Goal: Task Accomplishment & Management: Use online tool/utility

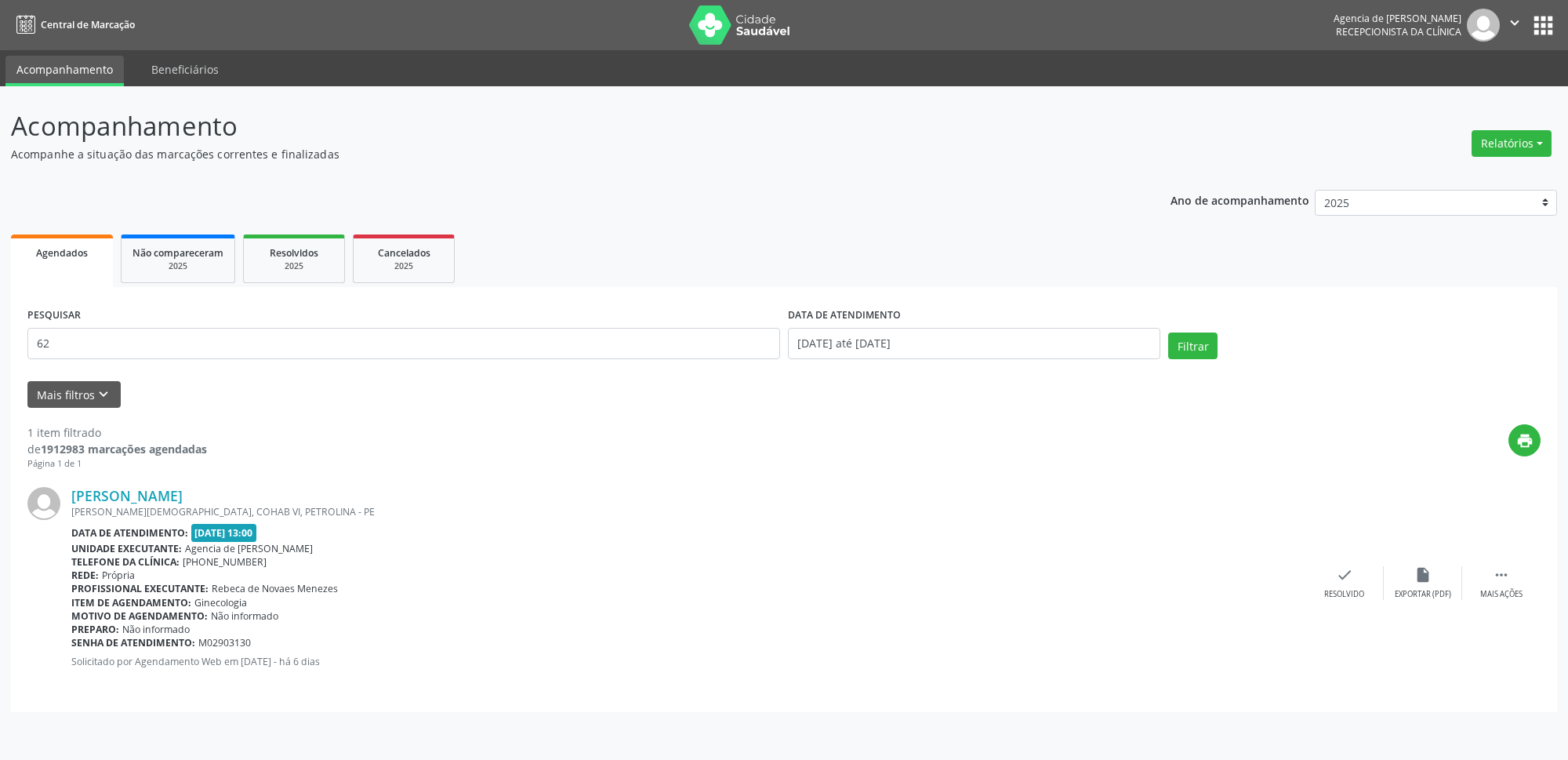
type input "6"
type input "valdeck francisco"
click at [1222, 345] on div "Filtrar" at bounding box center [1354, 352] width 381 height 38
click at [1168, 338] on button "Filtrar" at bounding box center [1193, 346] width 49 height 27
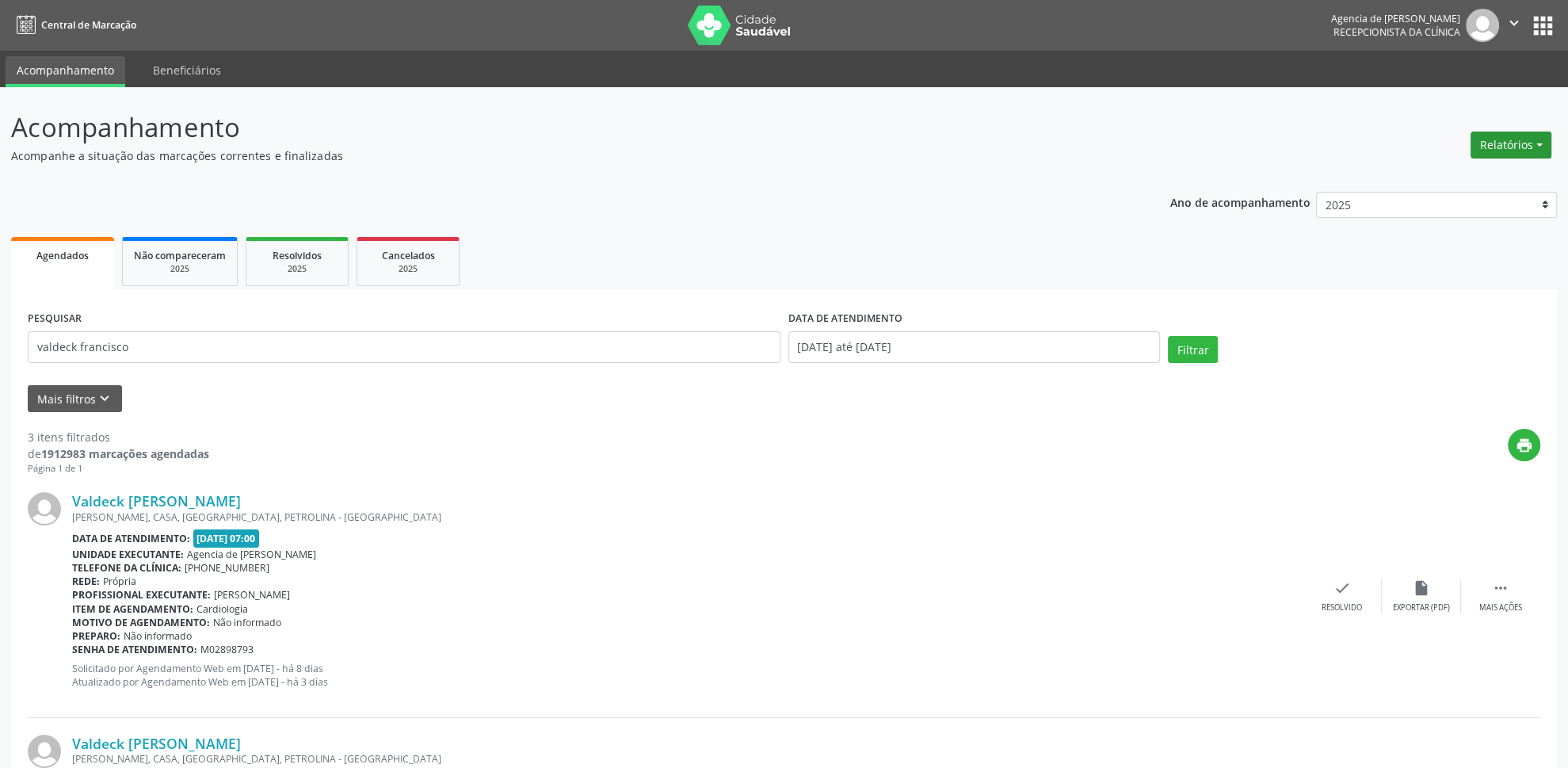
click at [1506, 153] on button "Relatórios" at bounding box center [1511, 144] width 81 height 27
click at [1426, 174] on link "Agendamentos" at bounding box center [1467, 180] width 170 height 23
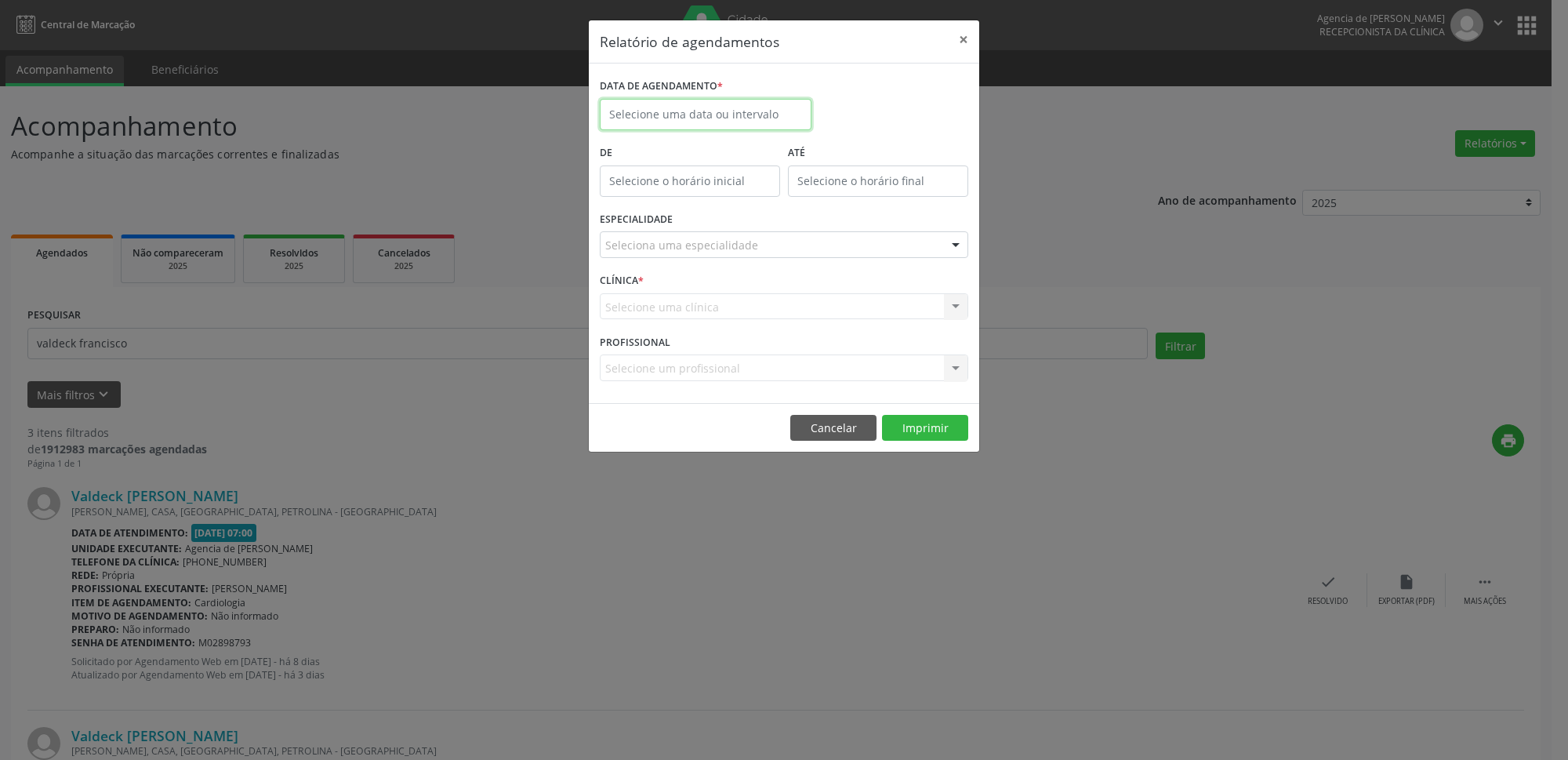
click at [747, 101] on input "text" at bounding box center [705, 114] width 211 height 32
click at [753, 236] on span "11" at bounding box center [755, 228] width 31 height 31
type input "[DATE]"
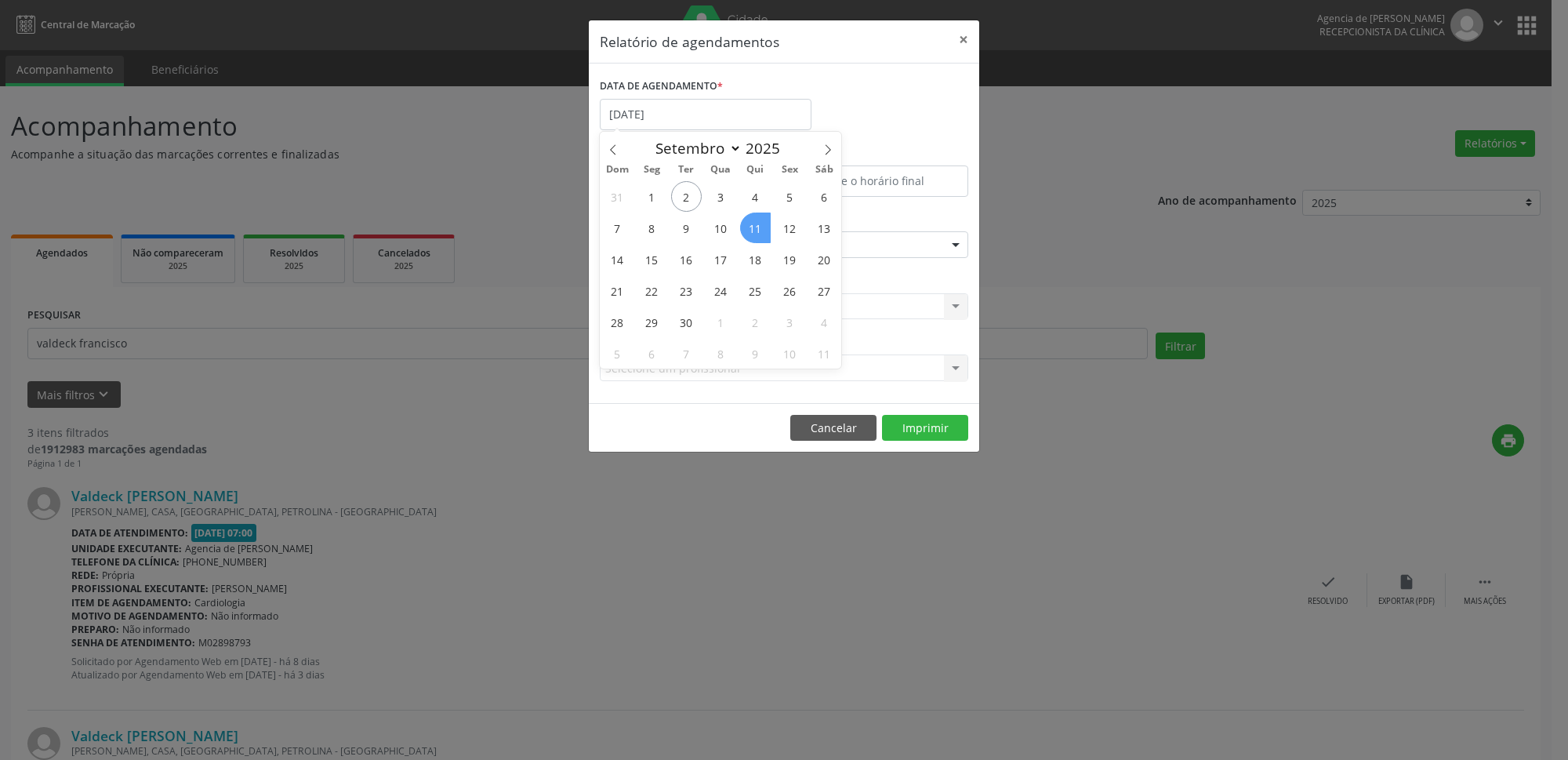
click at [753, 236] on span "11" at bounding box center [755, 228] width 31 height 31
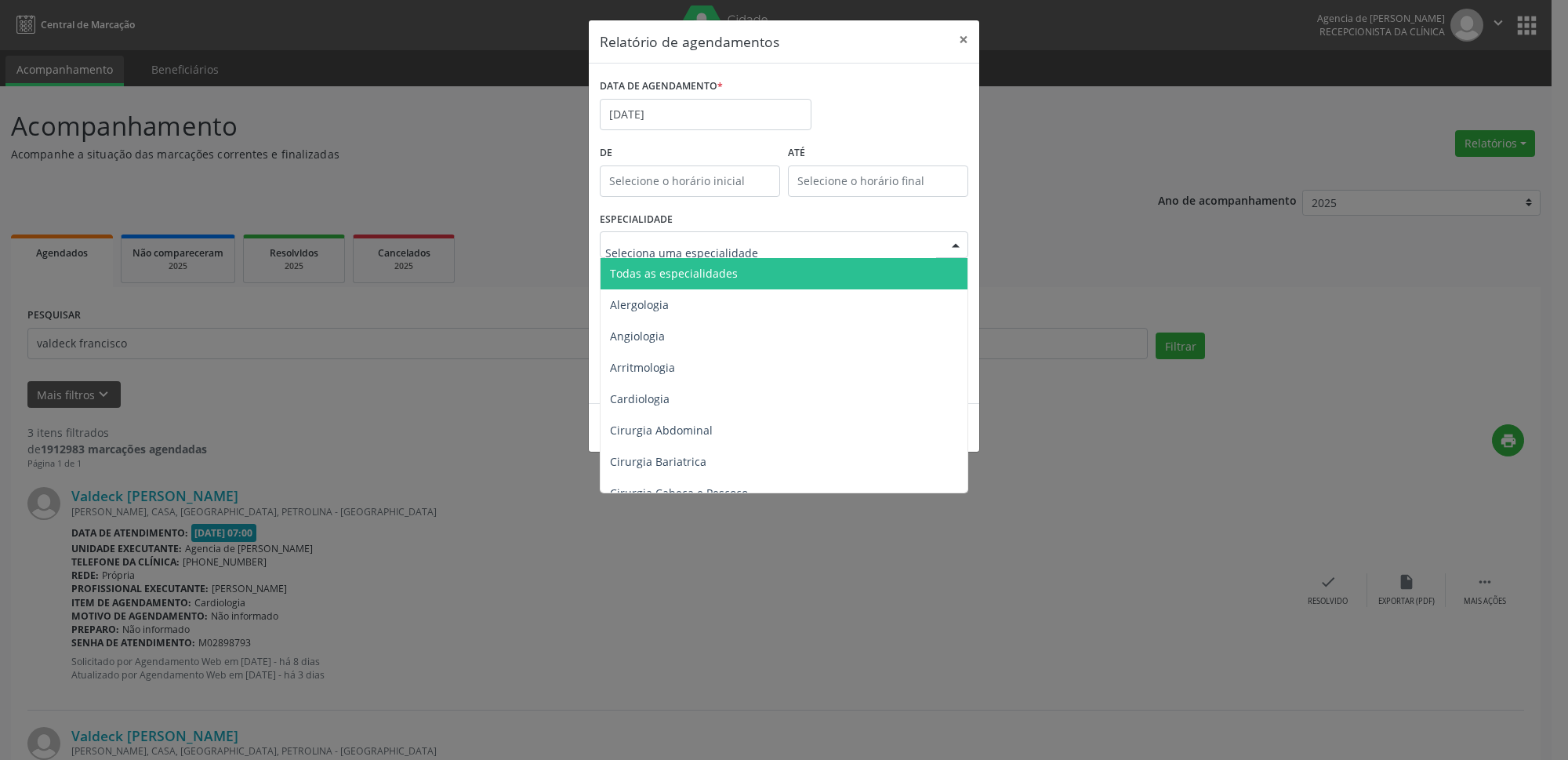
click at [753, 236] on div at bounding box center [784, 244] width 369 height 27
click at [737, 271] on span "Todas as especialidades" at bounding box center [785, 273] width 369 height 32
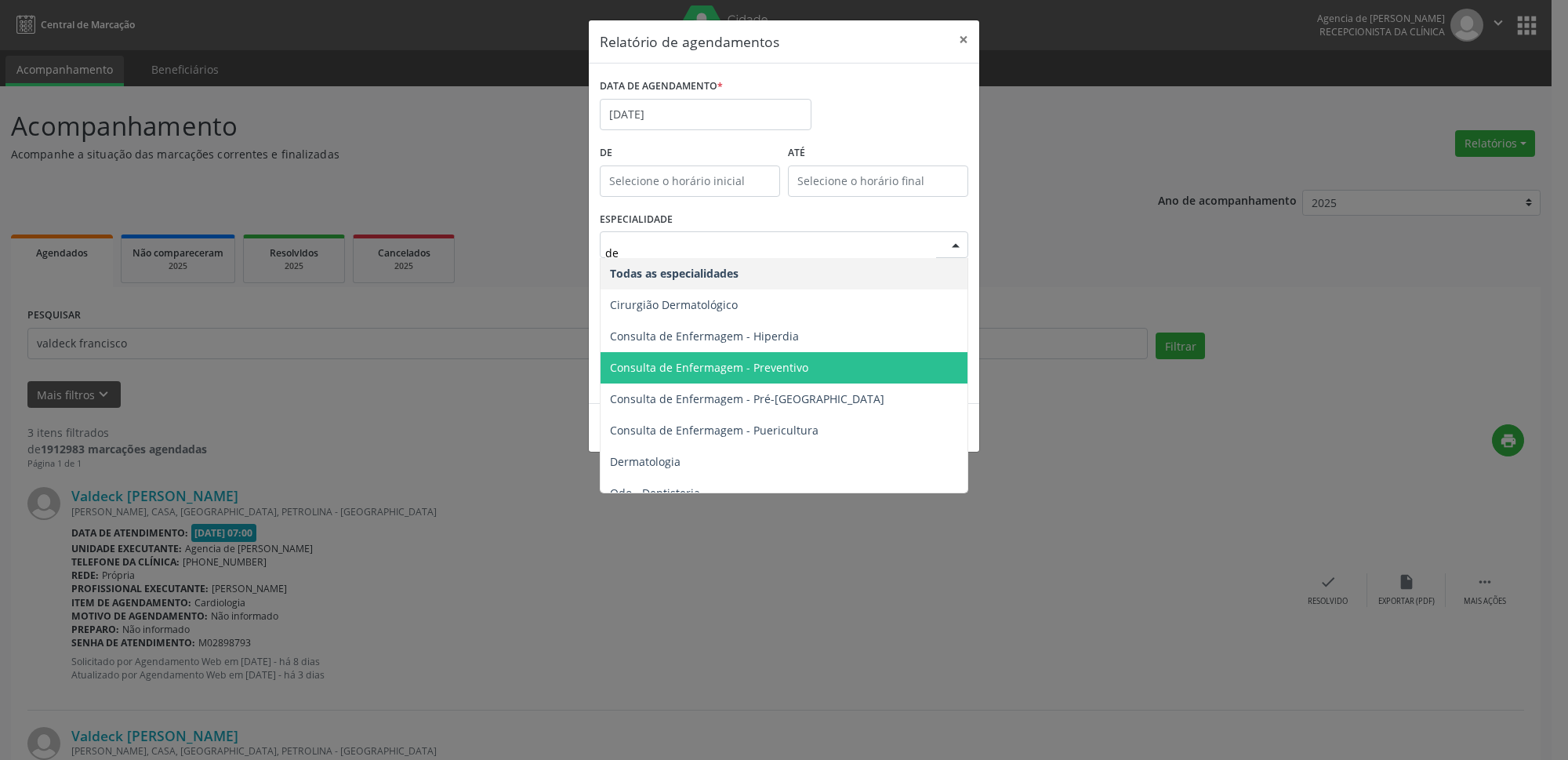
type input "der"
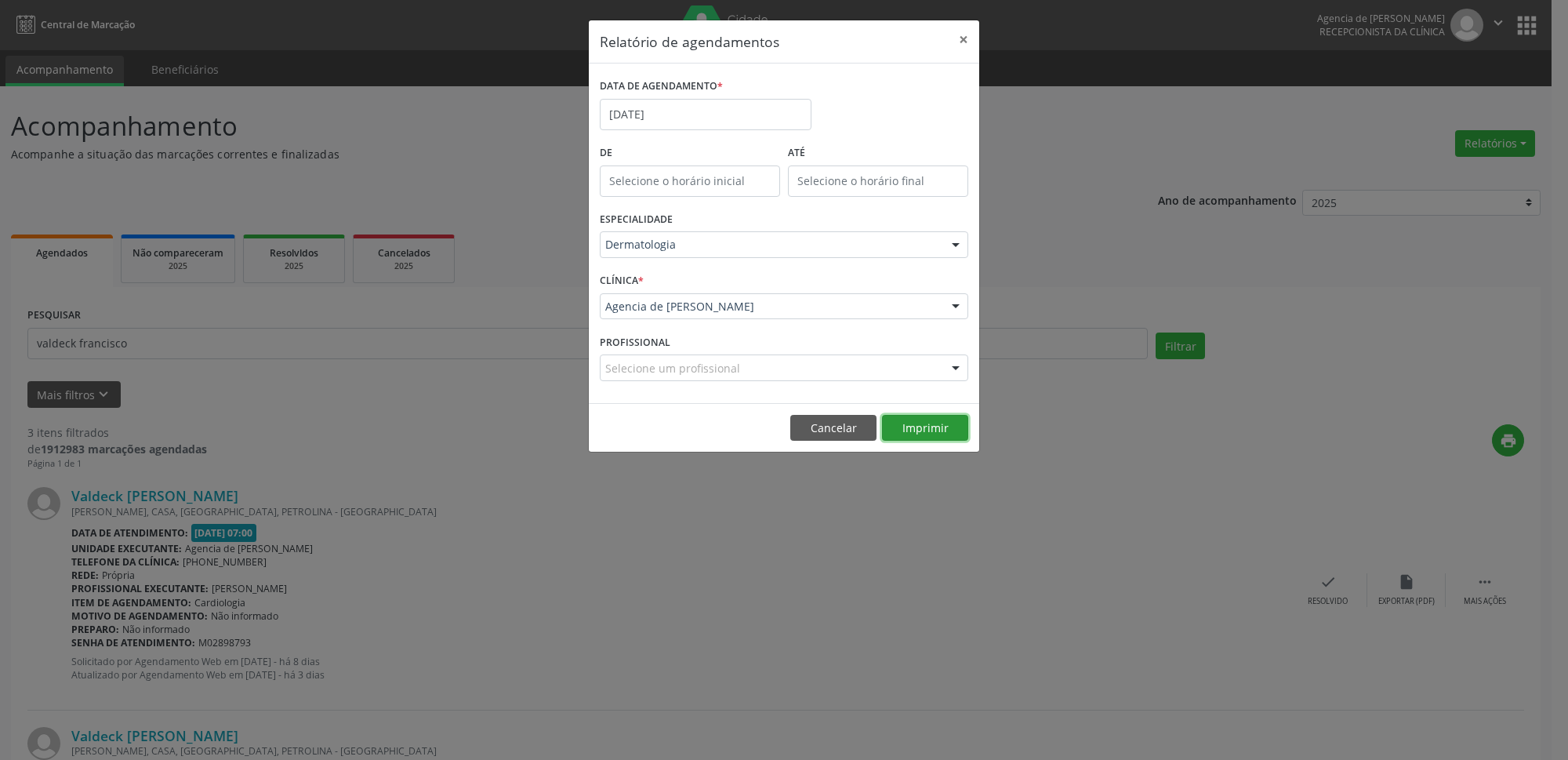
click at [942, 430] on button "Imprimir" at bounding box center [925, 428] width 86 height 27
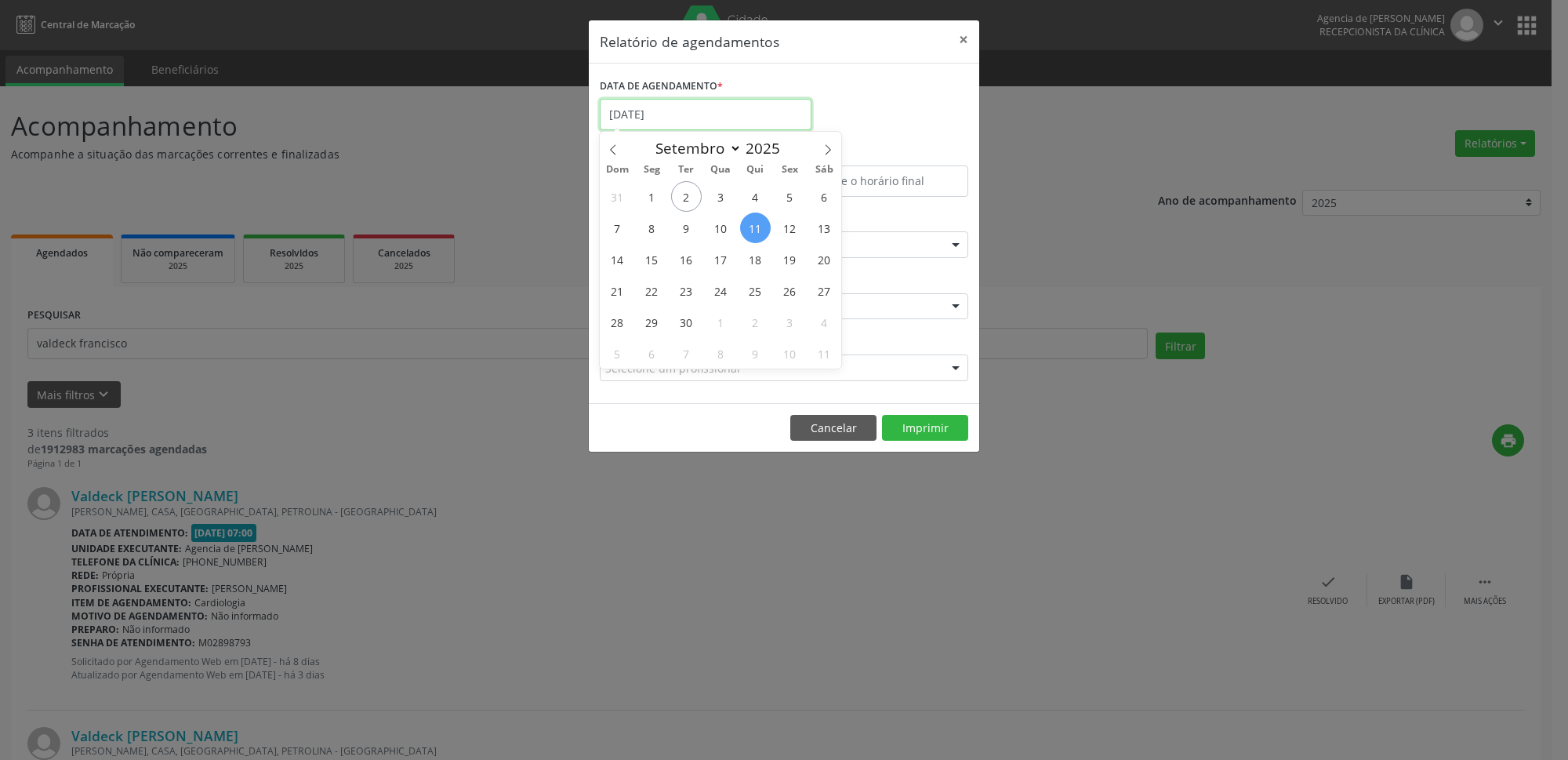
click at [670, 121] on input "[DATE]" at bounding box center [705, 114] width 211 height 32
click at [730, 227] on span "10" at bounding box center [721, 228] width 31 height 31
type input "[DATE]"
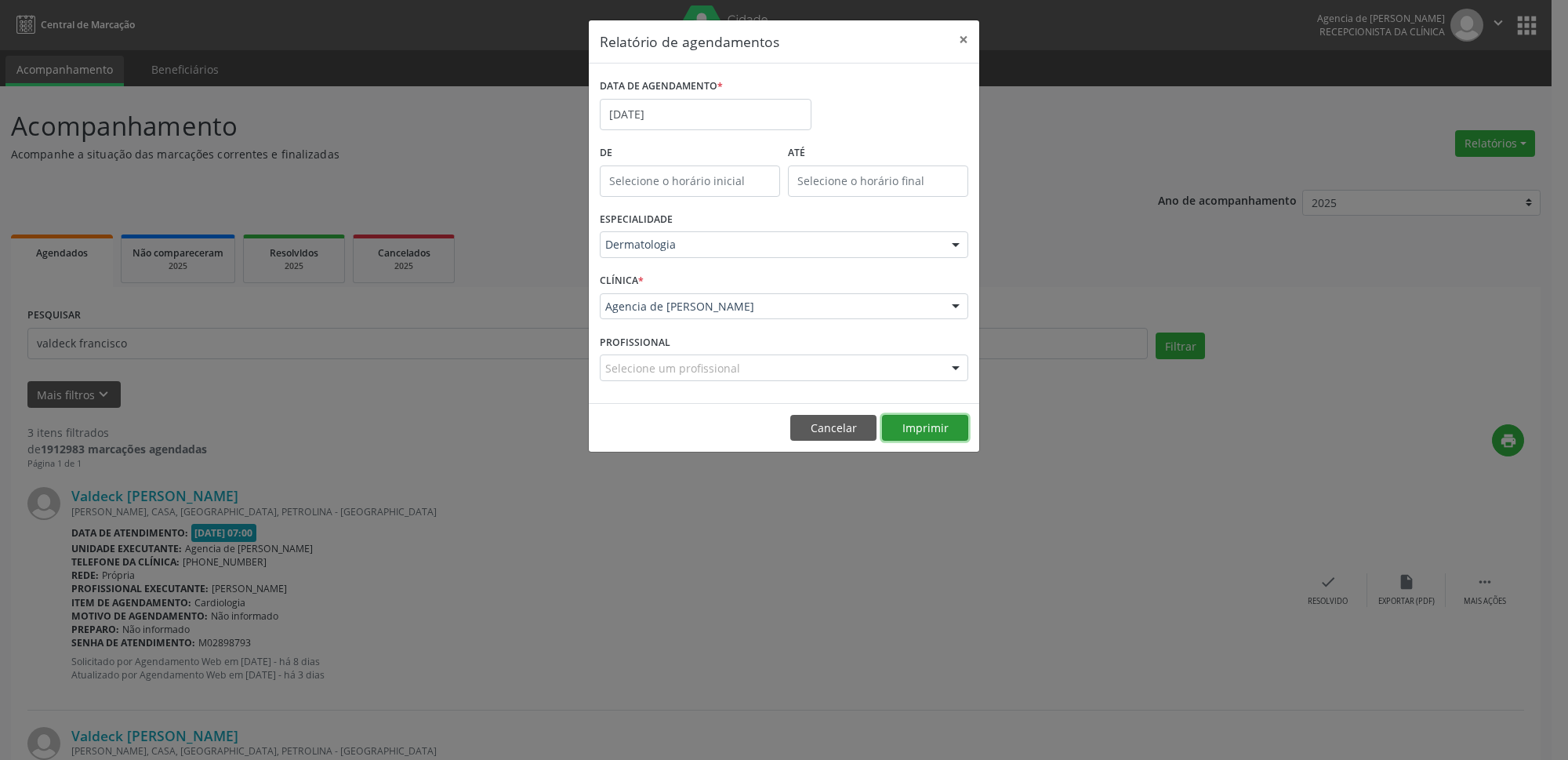
click at [945, 423] on button "Imprimir" at bounding box center [925, 428] width 86 height 27
click at [691, 118] on input "[DATE]" at bounding box center [705, 114] width 211 height 32
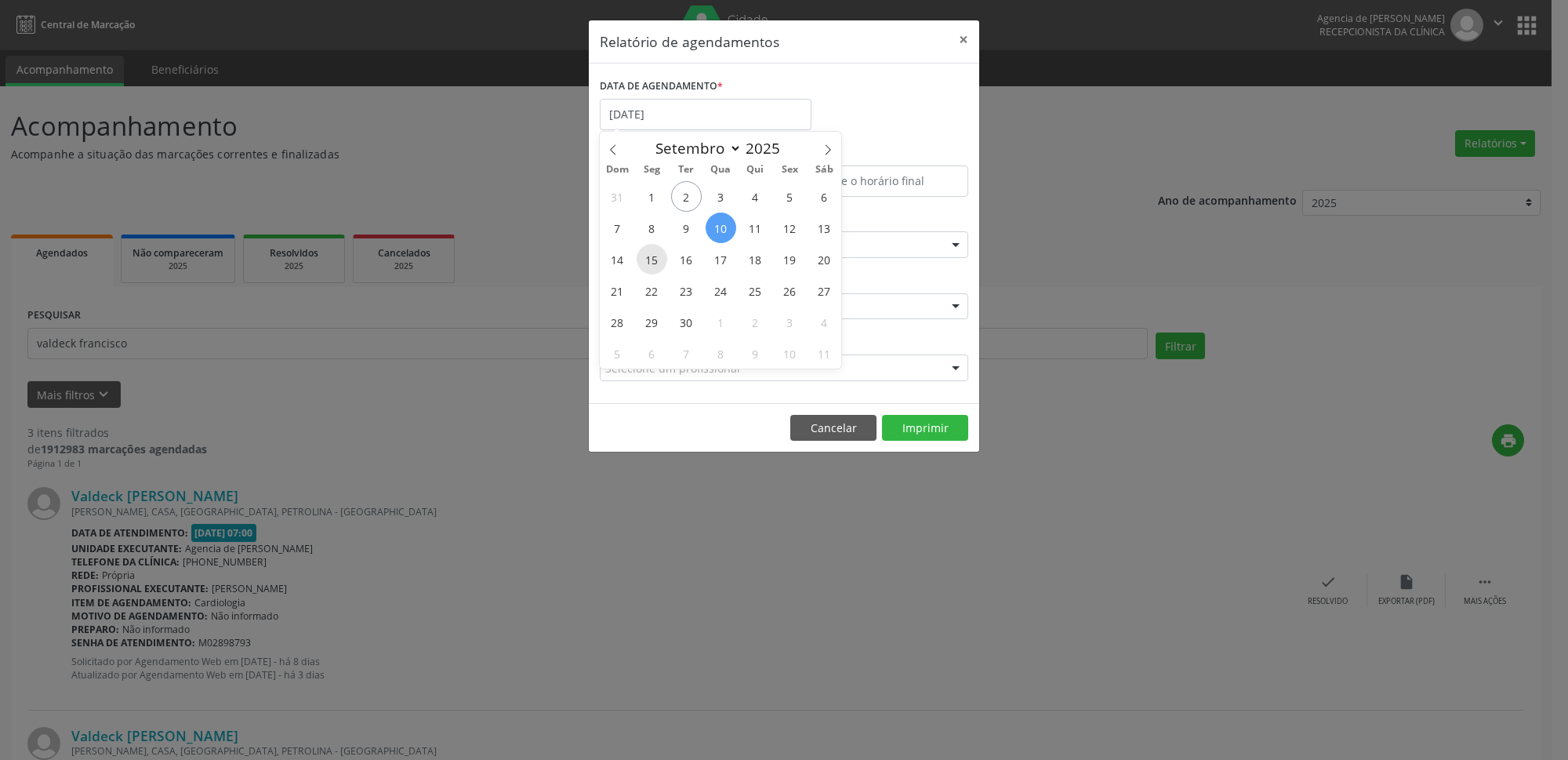
click at [666, 254] on span "15" at bounding box center [652, 260] width 31 height 31
type input "[DATE]"
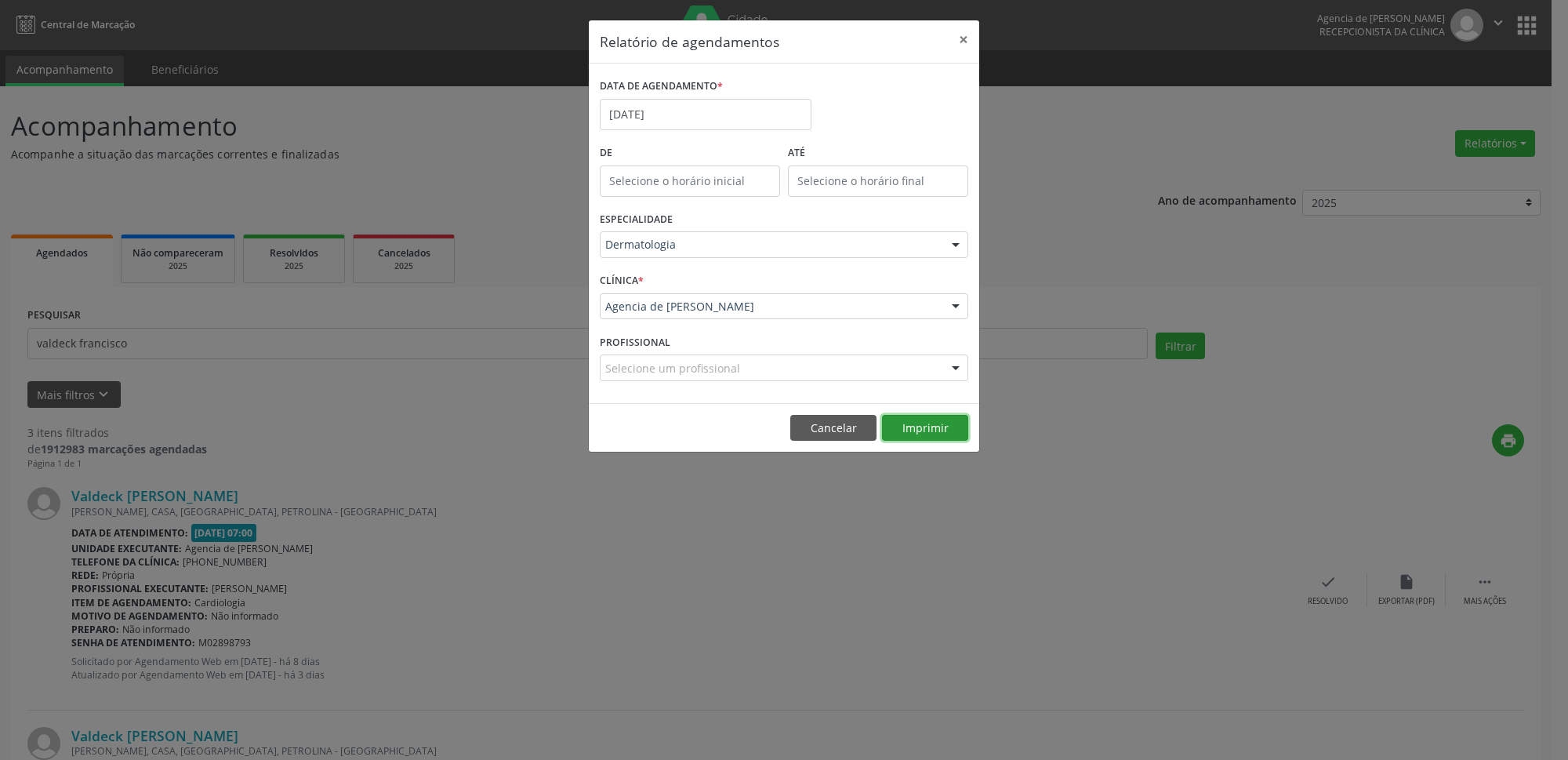
click at [964, 435] on button "Imprimir" at bounding box center [925, 428] width 86 height 27
click at [692, 117] on input "[DATE]" at bounding box center [705, 114] width 211 height 32
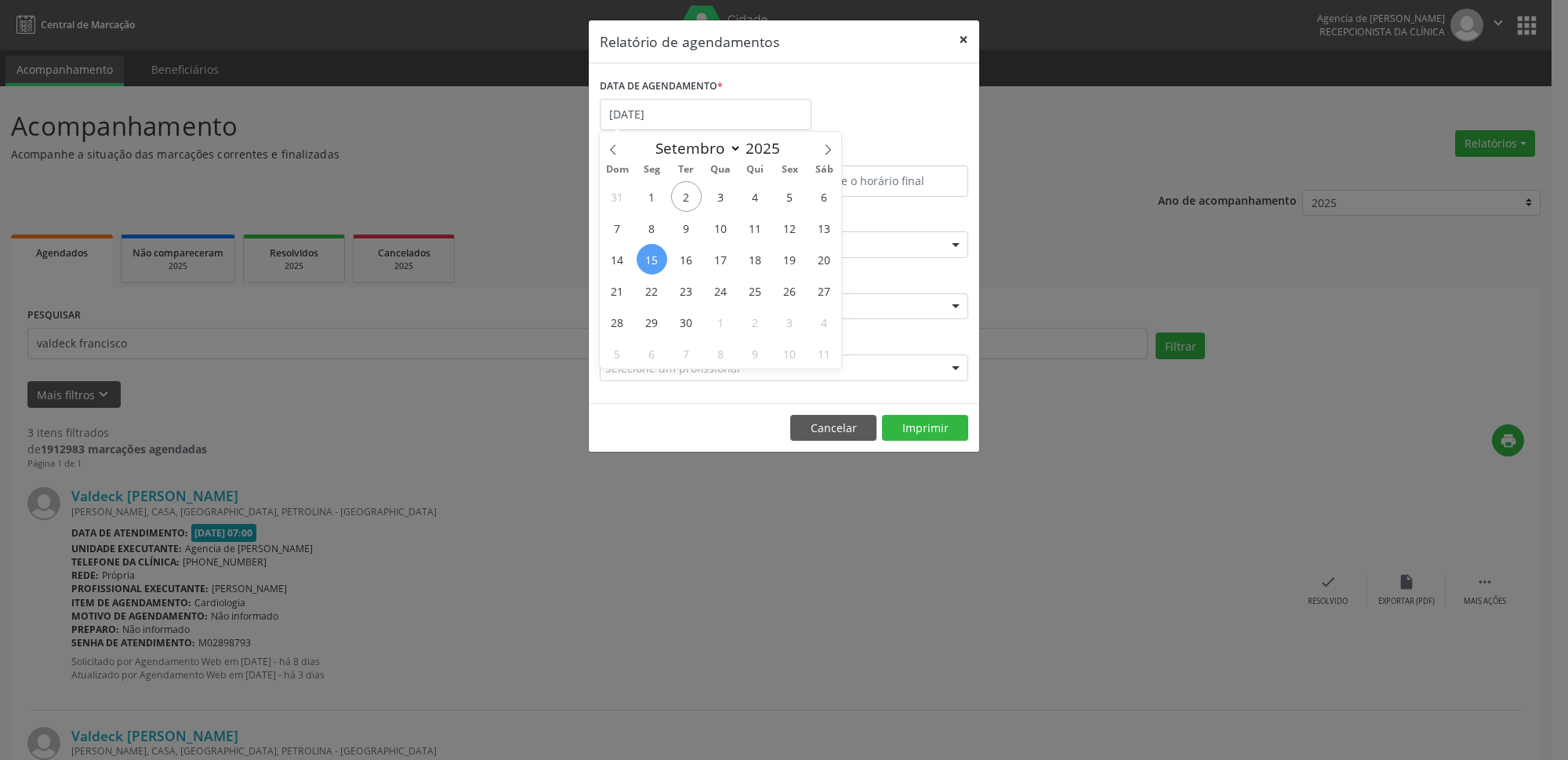
click at [957, 40] on button "×" at bounding box center [963, 40] width 32 height 39
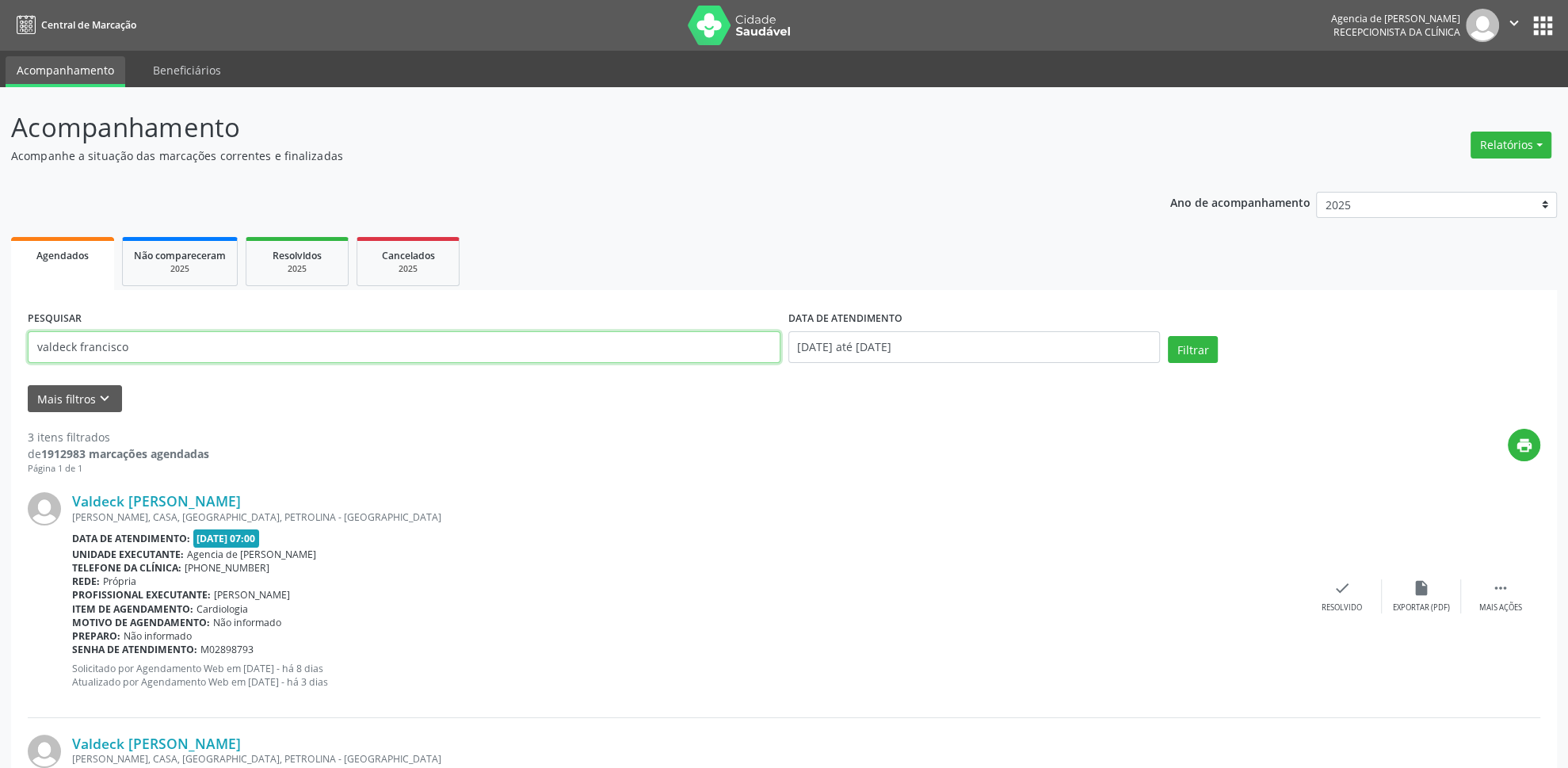
click at [487, 344] on input "valdeck francisco" at bounding box center [404, 347] width 753 height 32
type input "v"
click at [1167, 349] on div "Filtrar" at bounding box center [1354, 355] width 380 height 38
click at [1203, 355] on button "Filtrar" at bounding box center [1192, 349] width 49 height 27
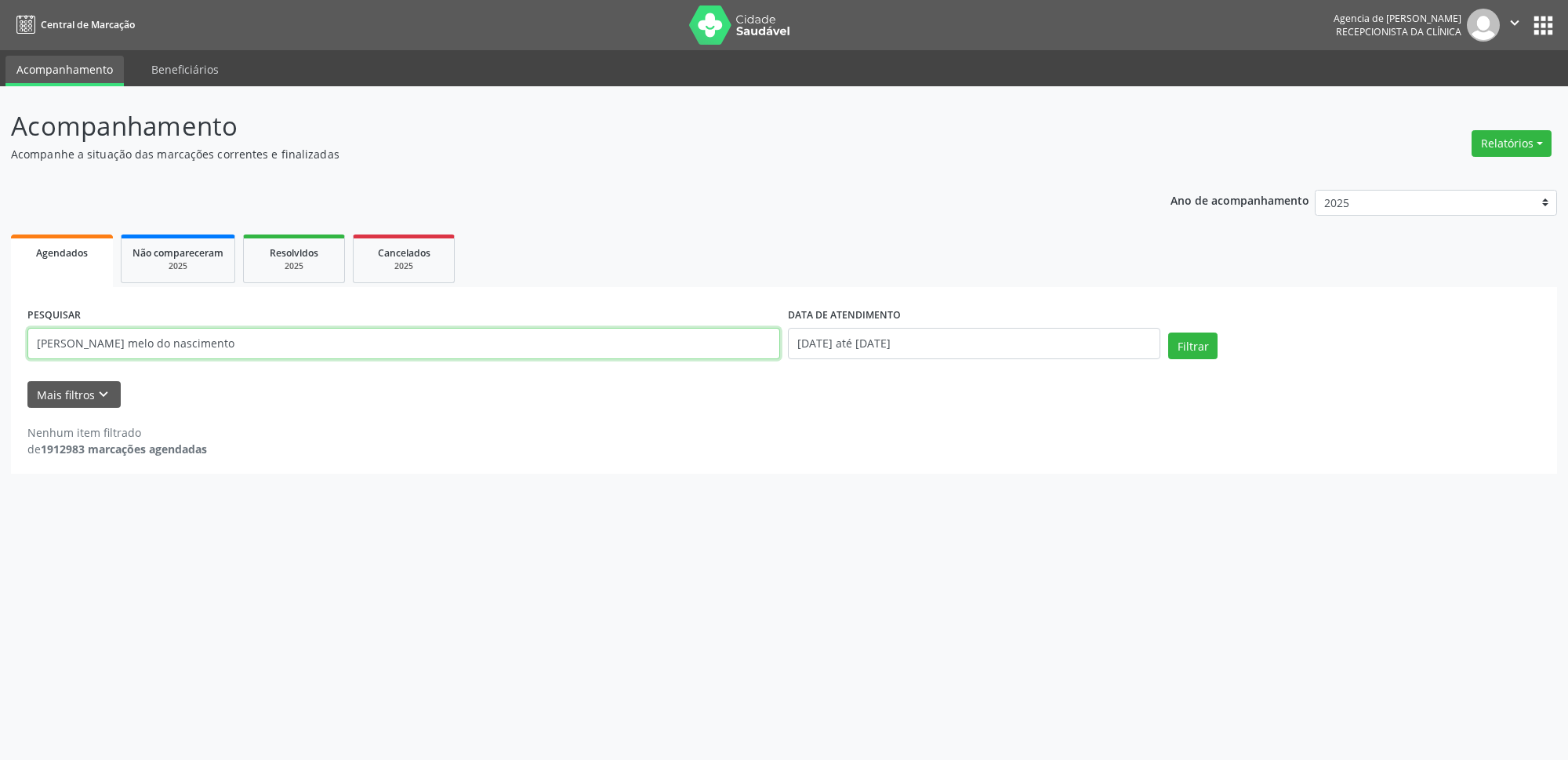
click at [383, 341] on input "[PERSON_NAME] melo do nascimento" at bounding box center [404, 343] width 753 height 32
type input "C"
type input "[PERSON_NAME]"
click at [1188, 344] on button "Filtrar" at bounding box center [1193, 346] width 49 height 27
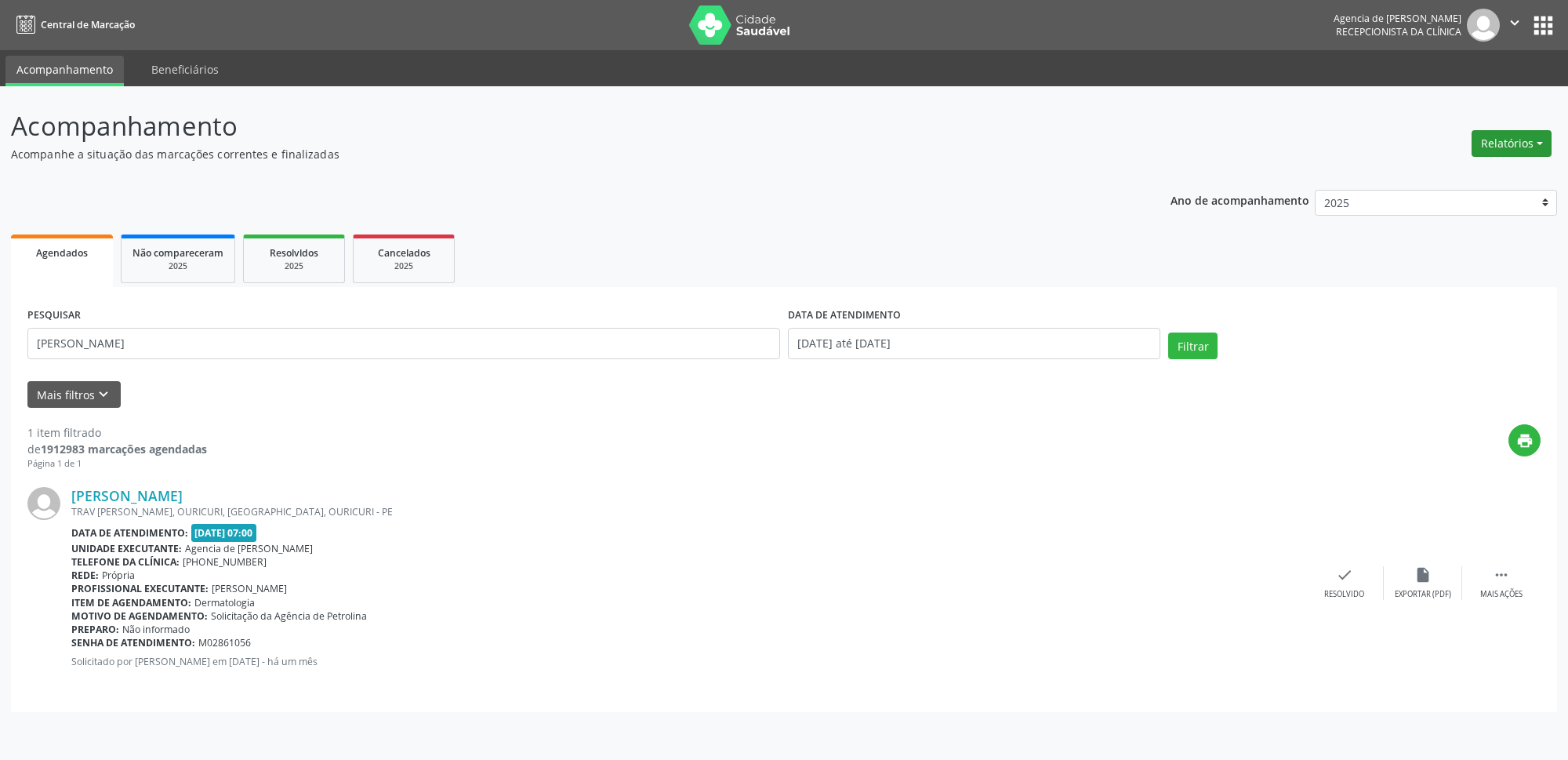
click at [1505, 132] on button "Relatórios" at bounding box center [1511, 143] width 80 height 27
click at [1425, 181] on link "Agendamentos" at bounding box center [1468, 178] width 168 height 22
select select "8"
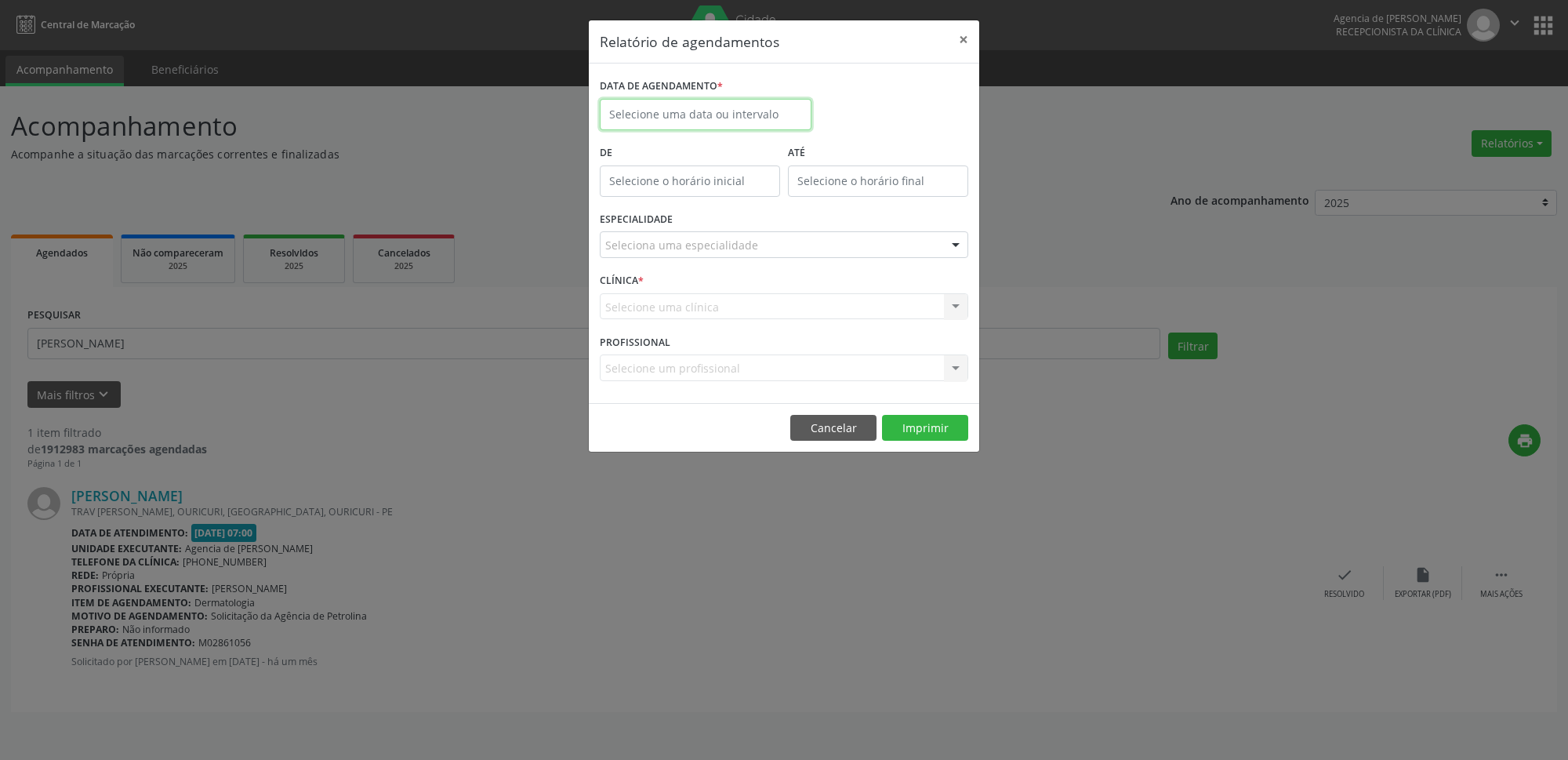
click at [748, 108] on input "text" at bounding box center [705, 114] width 211 height 32
click at [757, 222] on span "11" at bounding box center [755, 228] width 31 height 31
type input "[DATE]"
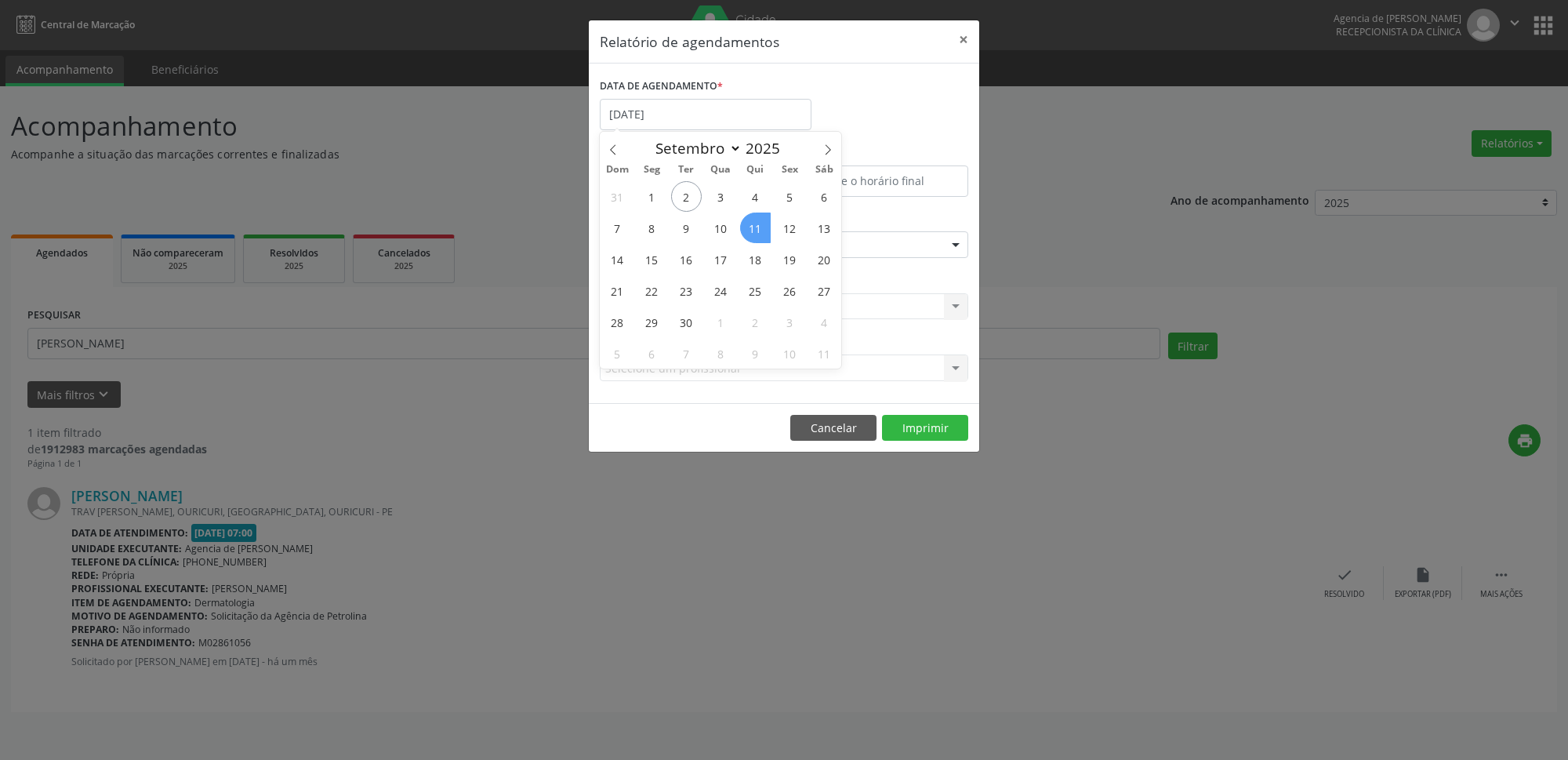
click at [757, 222] on span "11" at bounding box center [755, 228] width 31 height 31
click at [945, 427] on button "Imprimir" at bounding box center [925, 428] width 86 height 27
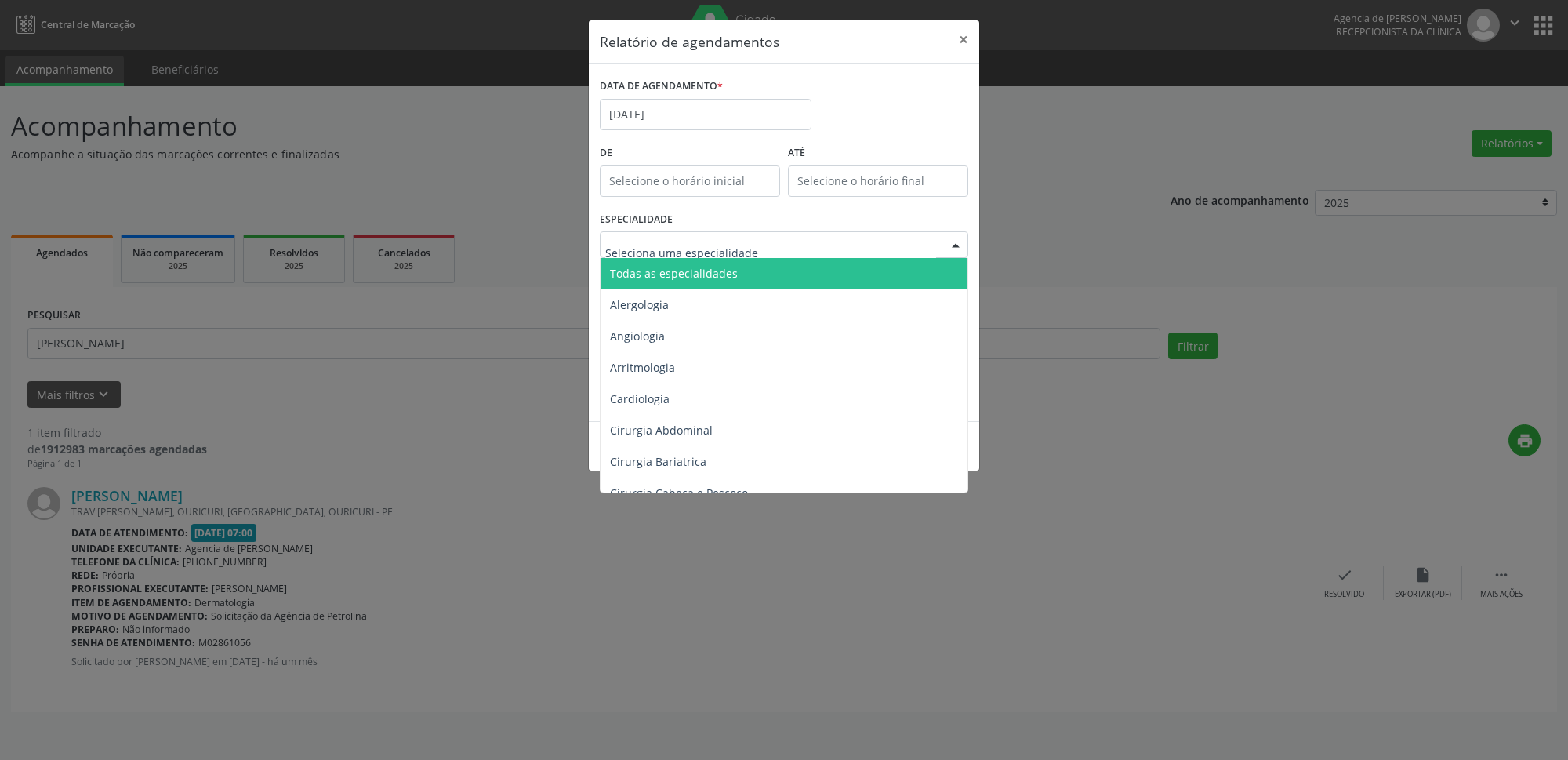
click at [815, 242] on div at bounding box center [784, 244] width 369 height 27
type input "de"
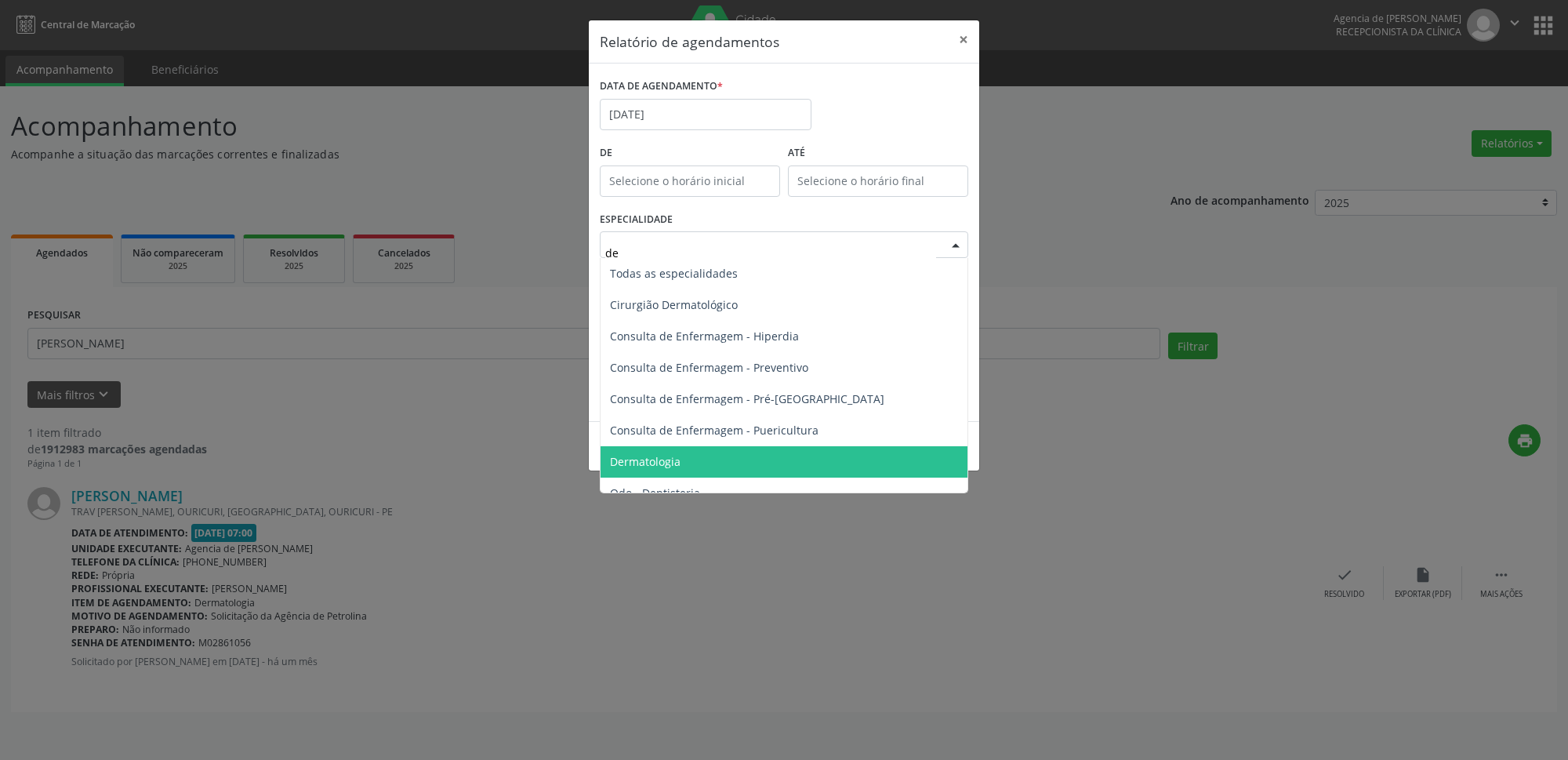
click at [744, 458] on span "Dermatologia" at bounding box center [785, 462] width 369 height 32
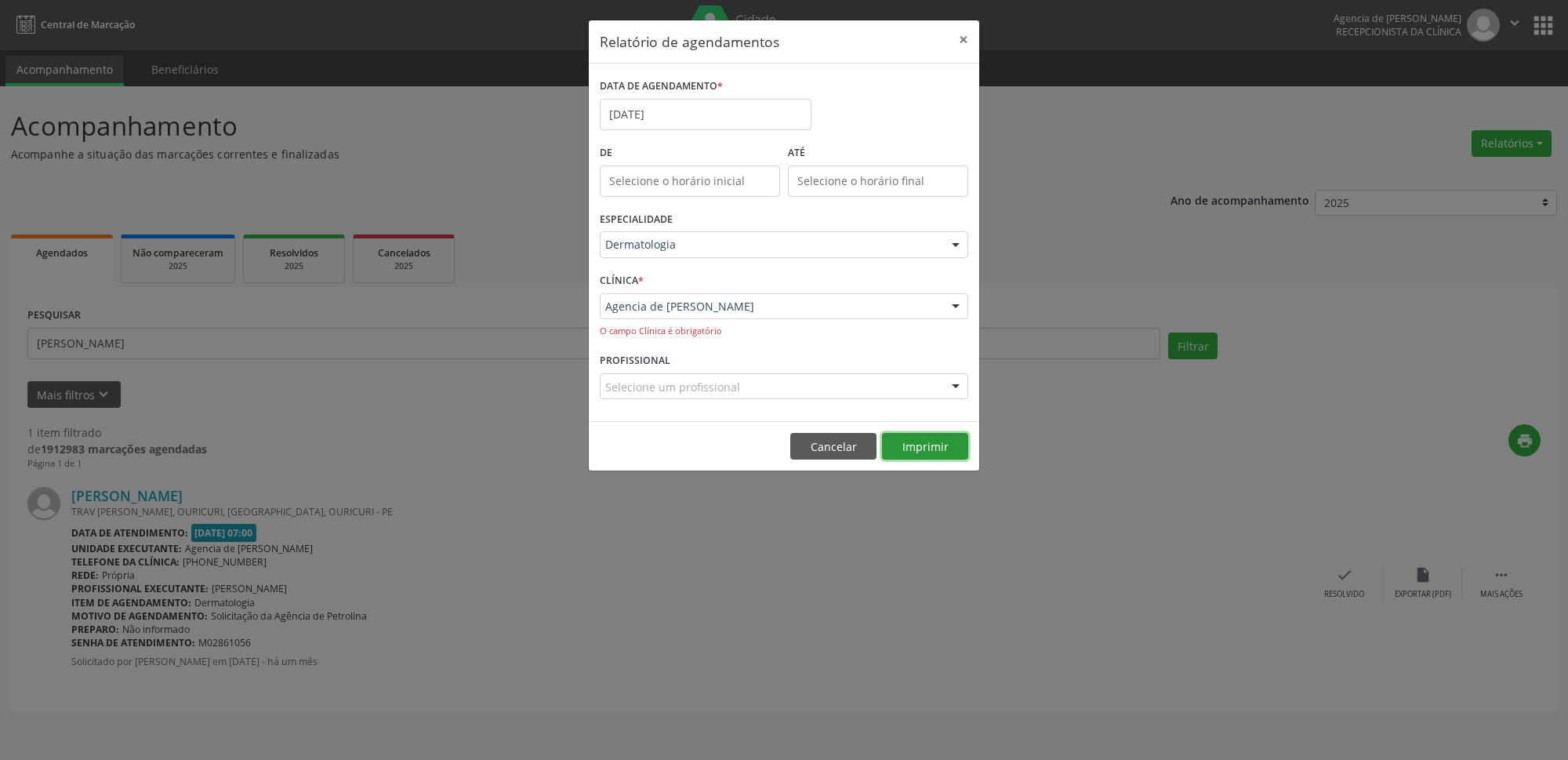
click at [937, 439] on button "Imprimir" at bounding box center [925, 446] width 86 height 27
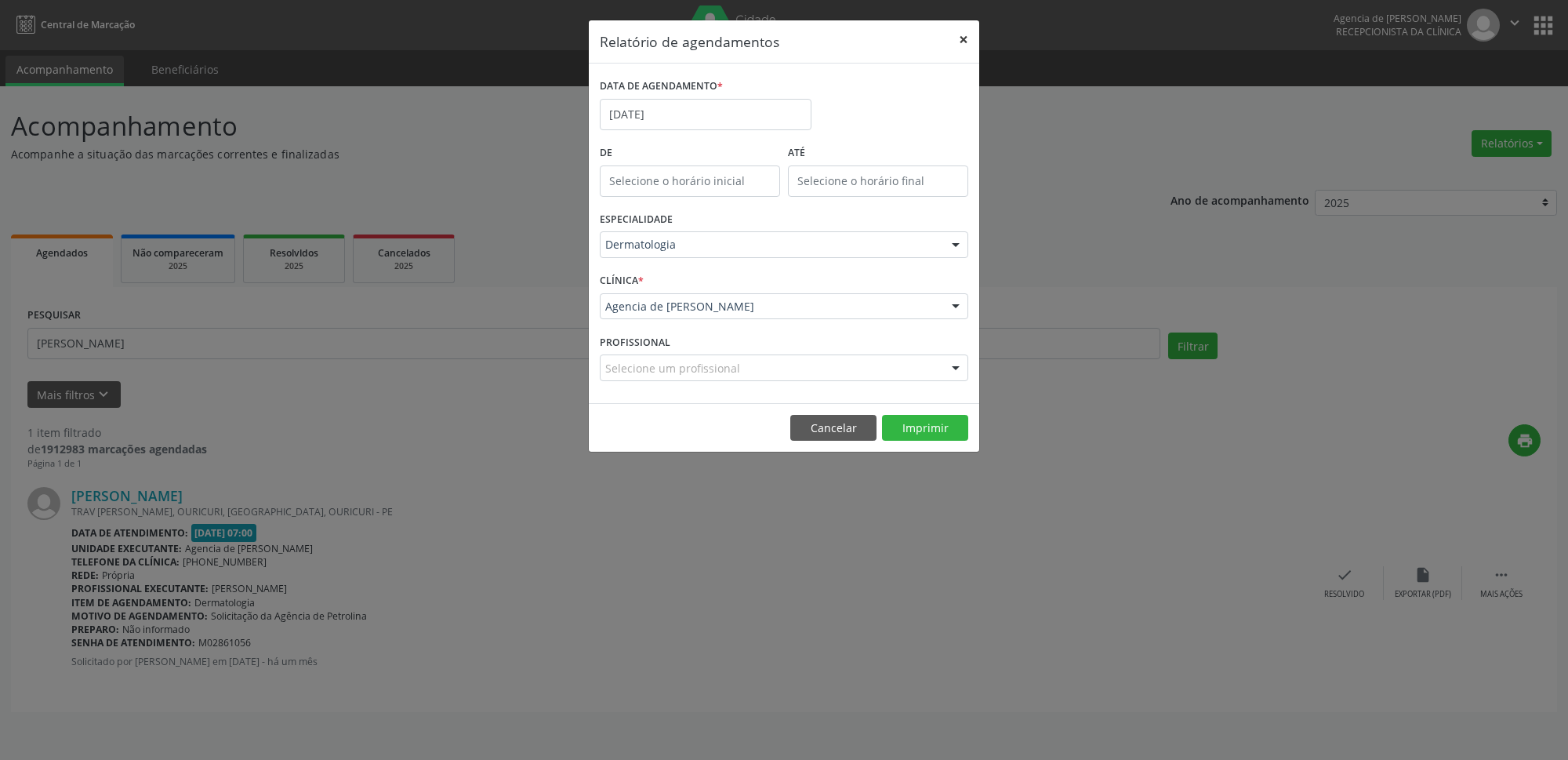
click at [965, 39] on button "×" at bounding box center [963, 40] width 32 height 39
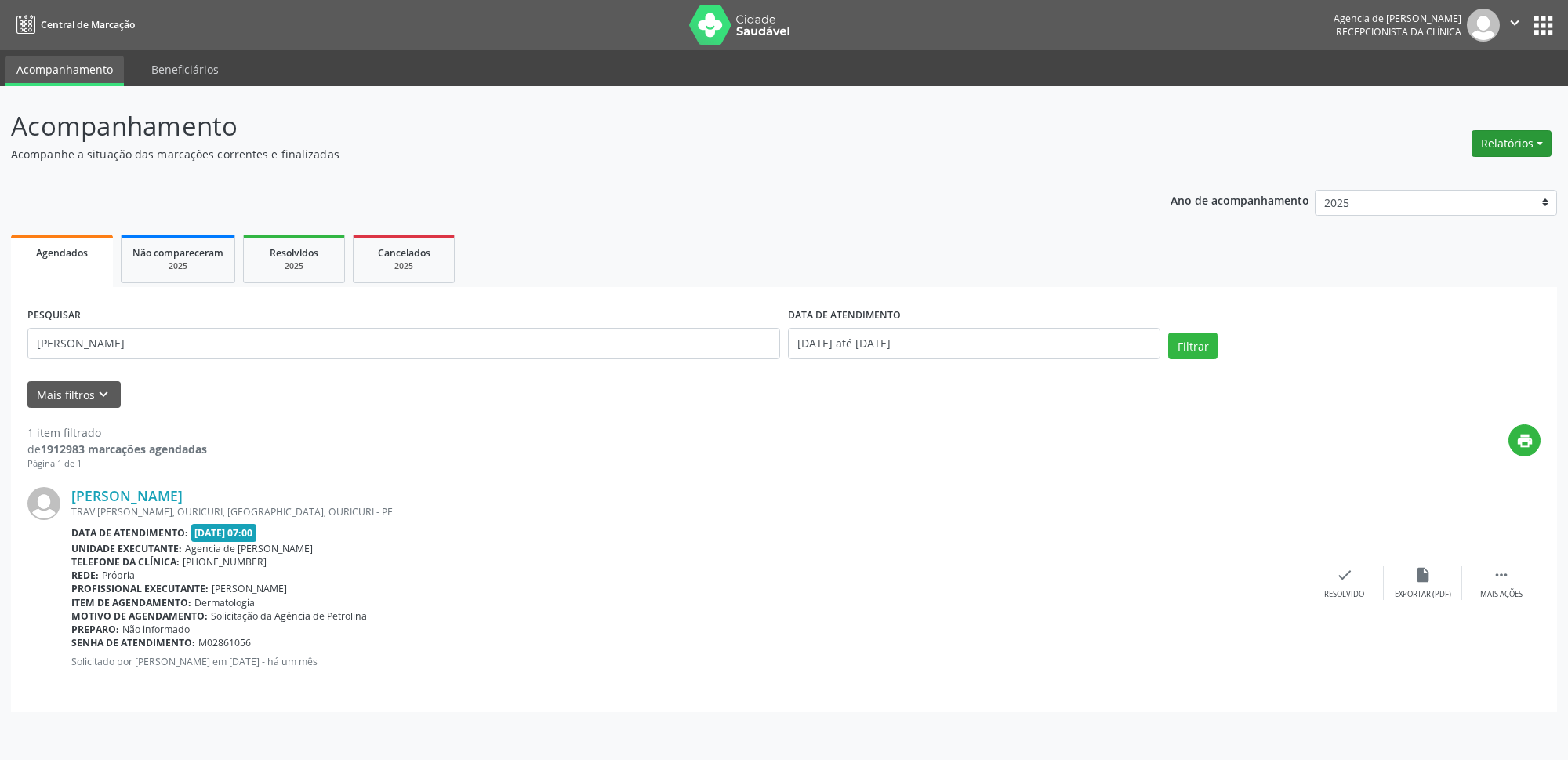
click at [1541, 141] on button "Relatórios" at bounding box center [1511, 143] width 80 height 27
click at [1449, 180] on link "Agendamentos" at bounding box center [1468, 178] width 168 height 22
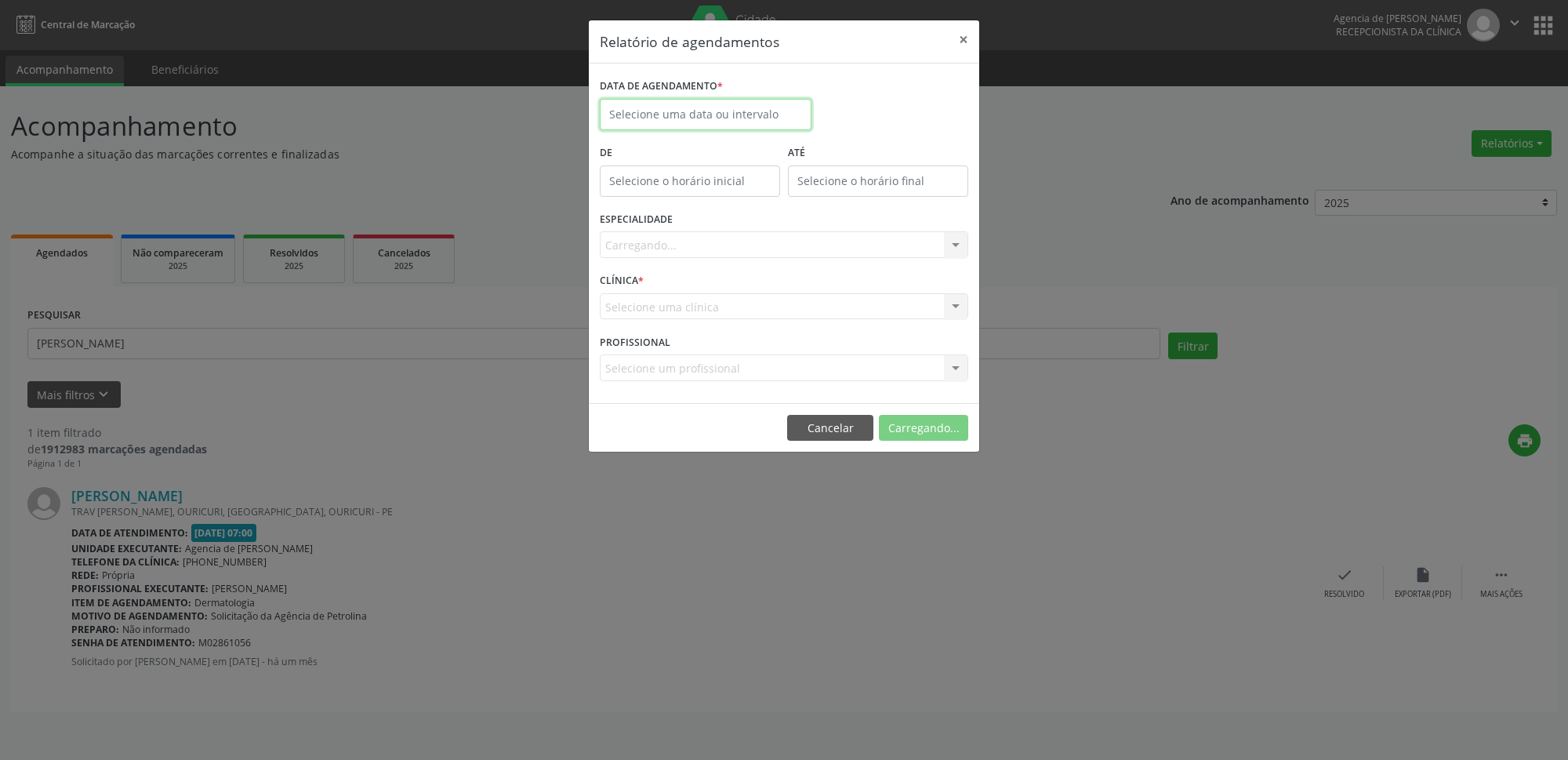
click at [741, 113] on input "text" at bounding box center [705, 114] width 211 height 32
click at [624, 152] on span at bounding box center [613, 144] width 27 height 27
select select "7"
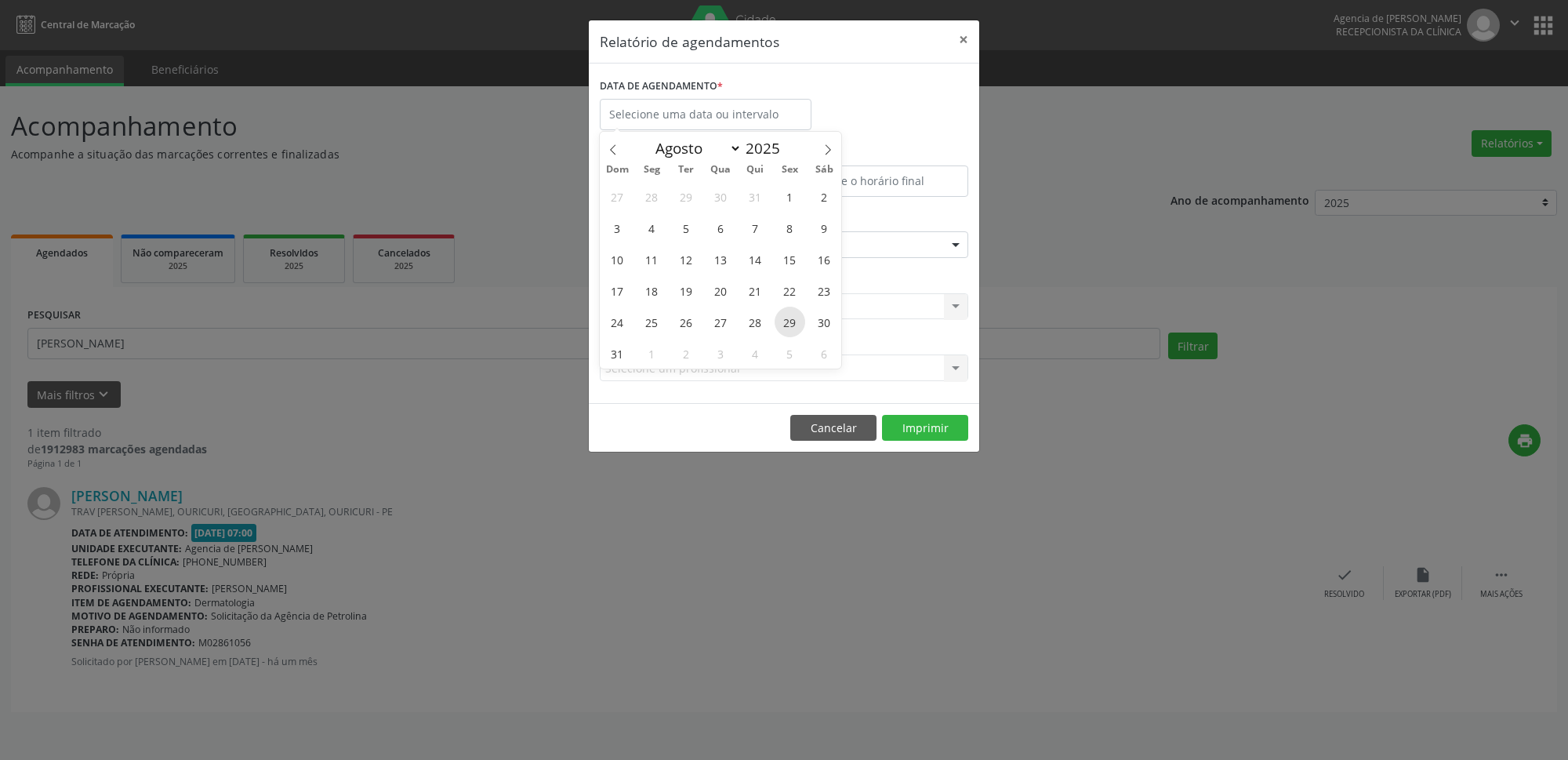
click at [780, 317] on span "29" at bounding box center [790, 322] width 31 height 31
type input "[DATE]"
click at [780, 317] on span "29" at bounding box center [790, 322] width 31 height 31
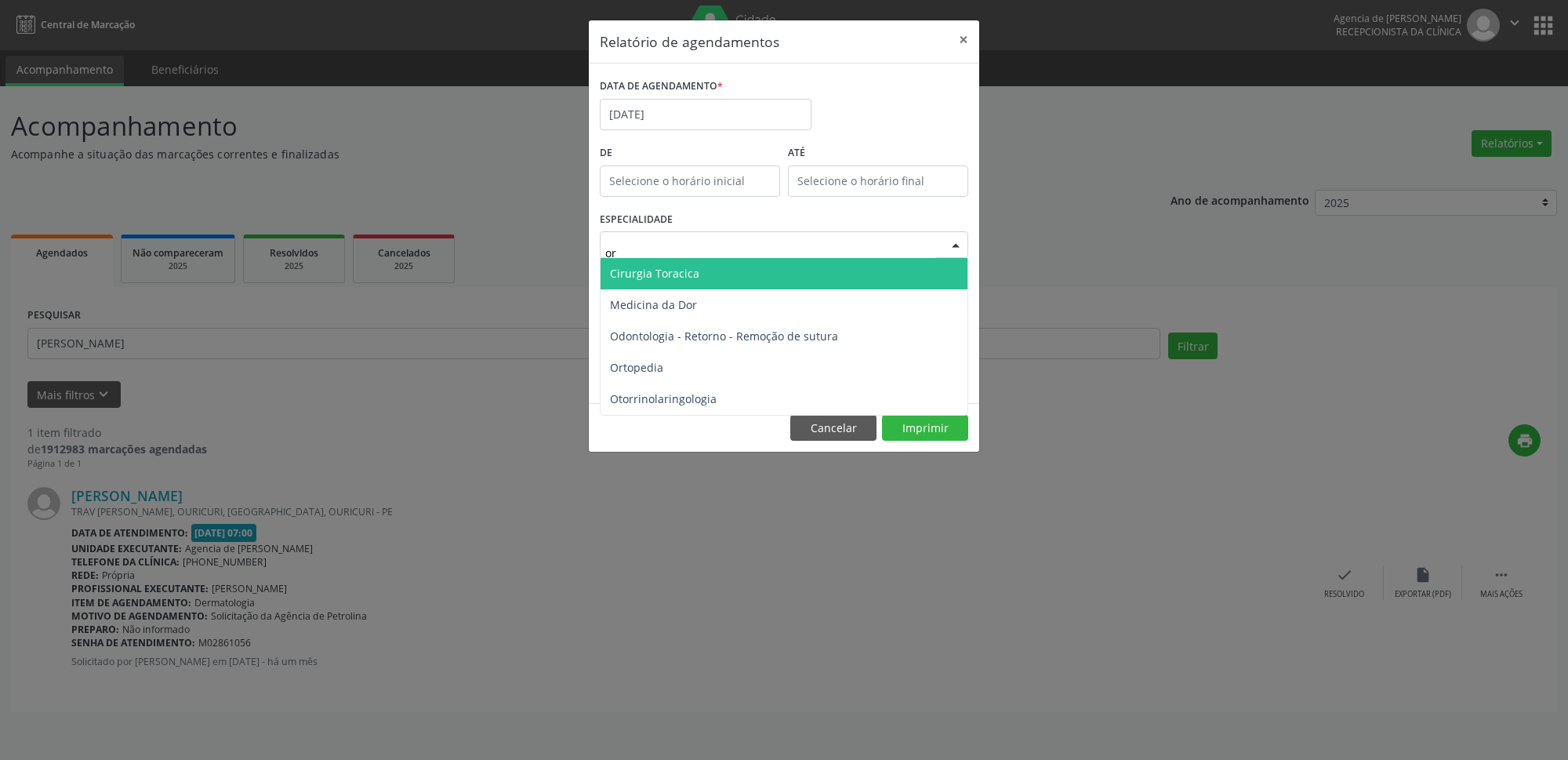
type input "ort"
click at [765, 278] on span "Ortopedia" at bounding box center [784, 273] width 367 height 32
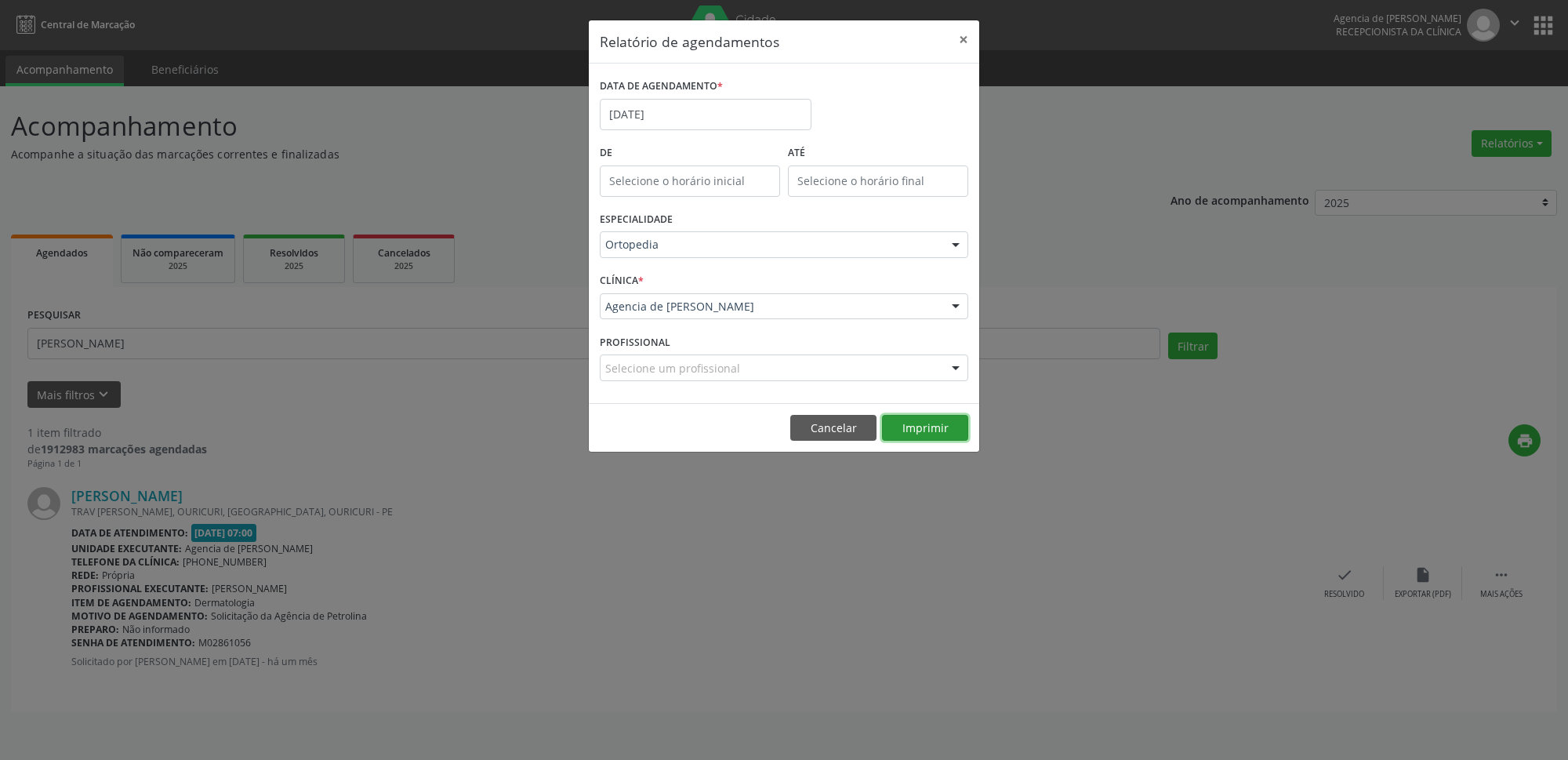
click at [934, 432] on button "Imprimir" at bounding box center [925, 428] width 86 height 27
click at [967, 53] on button "×" at bounding box center [963, 40] width 32 height 39
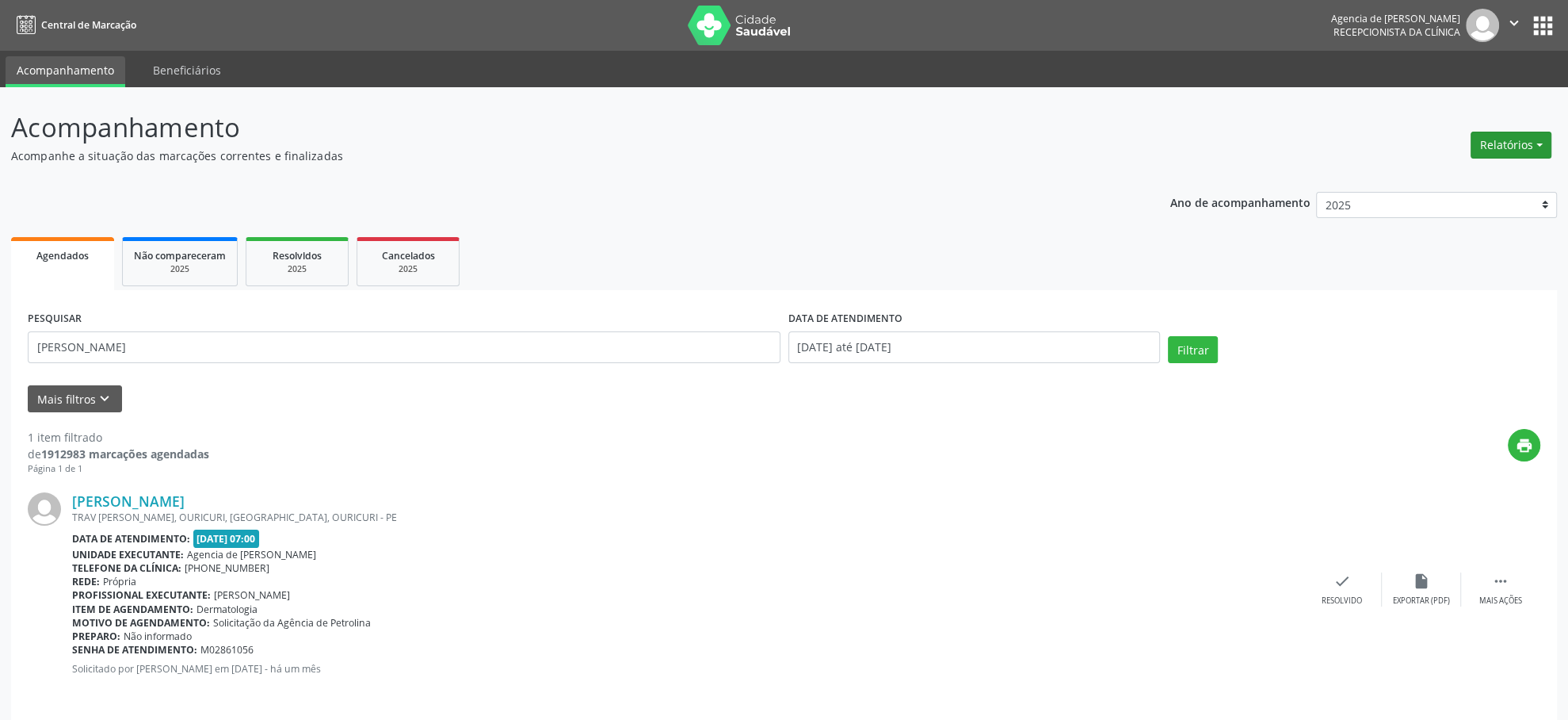
click at [1501, 146] on button "Relatórios" at bounding box center [1511, 144] width 81 height 27
click at [1220, 157] on header "Acompanhamento Acompanhe a situação das marcações correntes e finalizadas Relat…" at bounding box center [784, 135] width 1545 height 56
